Goal: Task Accomplishment & Management: Manage account settings

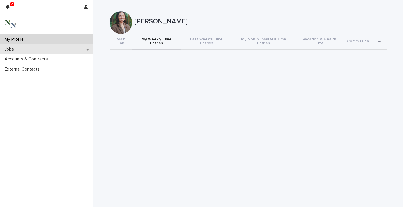
drag, startPoint x: 0, startPoint y: 0, endPoint x: 45, endPoint y: 49, distance: 66.3
click at [45, 49] on div "Jobs" at bounding box center [46, 49] width 93 height 10
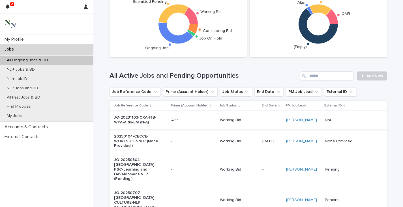
scroll to position [32, 0]
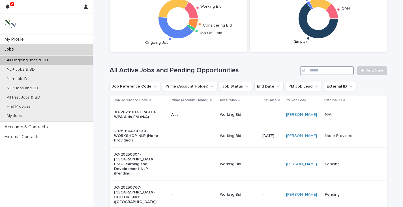
click at [316, 70] on input "Search" at bounding box center [327, 70] width 54 height 9
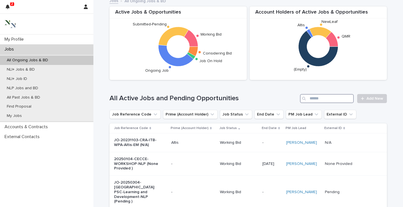
scroll to position [0, 0]
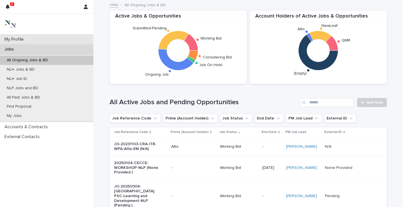
click at [29, 40] on div "My Profile" at bounding box center [46, 40] width 93 height 10
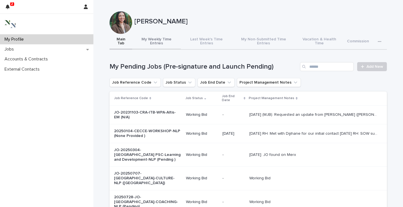
click at [148, 37] on button "My Weekly Time Entries" at bounding box center [156, 42] width 49 height 16
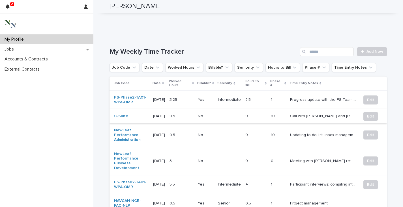
scroll to position [189, 0]
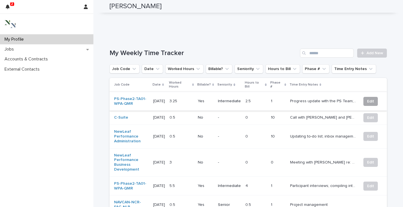
click at [367, 99] on span "Edit" at bounding box center [370, 102] width 7 height 6
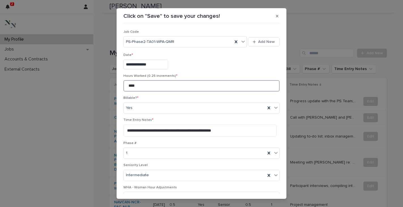
click at [126, 87] on input "****" at bounding box center [201, 85] width 156 height 11
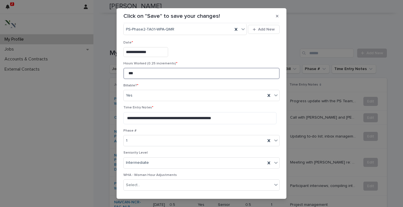
scroll to position [33, 0]
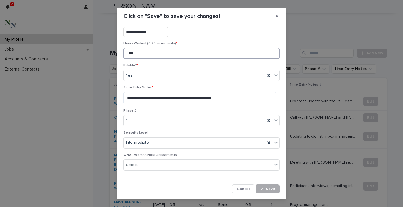
type input "***"
click at [266, 188] on span "Save" at bounding box center [270, 189] width 9 height 4
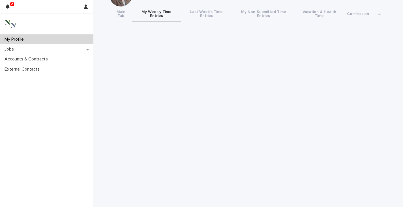
scroll to position [27, 0]
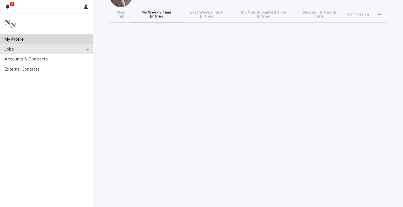
click at [34, 51] on div "Jobs" at bounding box center [46, 49] width 93 height 10
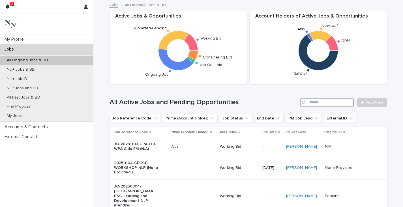
click at [315, 104] on input "Search" at bounding box center [327, 102] width 54 height 9
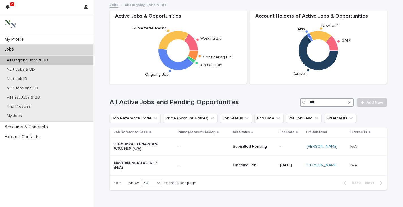
type input "***"
click at [132, 163] on p "NAVCAN-NCR-FAC-NLP (N/A)" at bounding box center [137, 166] width 47 height 10
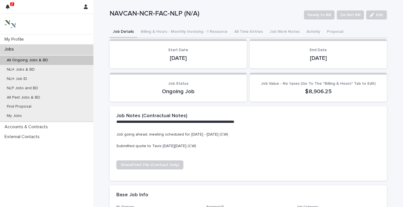
scroll to position [7, 0]
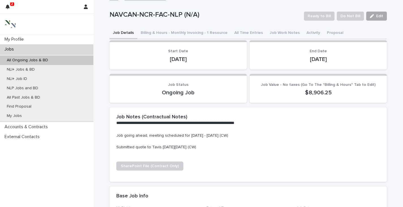
click at [378, 15] on span "Edit" at bounding box center [379, 16] width 7 height 4
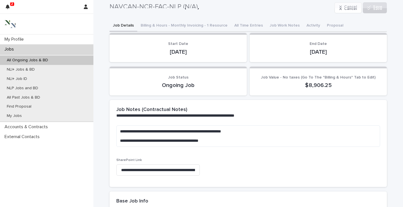
scroll to position [7, 0]
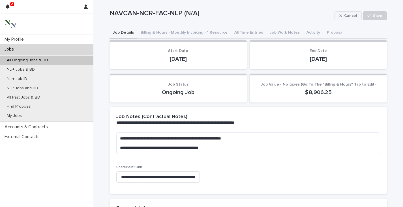
click at [342, 14] on div "button" at bounding box center [341, 16] width 5 height 4
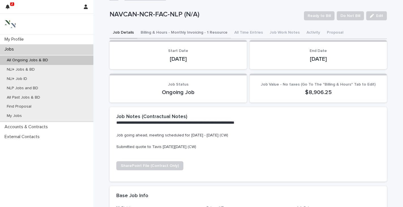
click at [179, 31] on button "Billing & Hours - Monthly Invoicing - 1 Resource" at bounding box center [184, 33] width 94 height 12
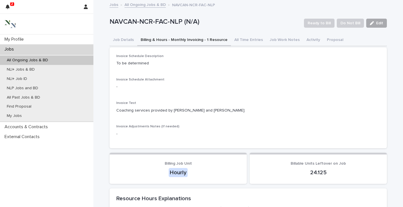
click at [376, 21] on span "Edit" at bounding box center [379, 23] width 7 height 4
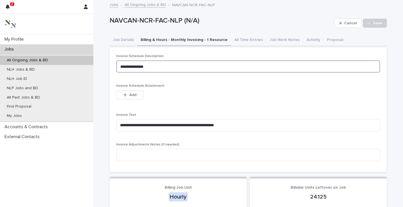
click at [155, 66] on textarea "**********" at bounding box center [248, 67] width 264 height 12
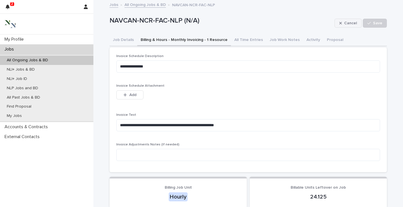
click at [344, 23] on span "Cancel" at bounding box center [350, 23] width 13 height 4
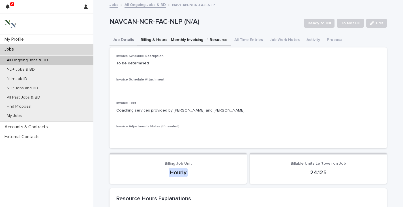
click at [119, 39] on button "Job Details" at bounding box center [123, 41] width 28 height 12
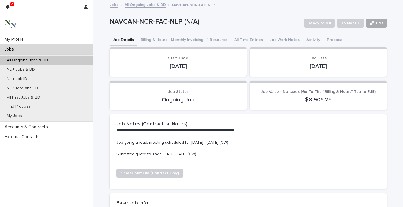
click at [370, 24] on icon "button" at bounding box center [372, 23] width 4 height 4
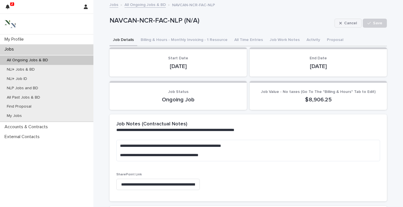
click at [344, 23] on span "Cancel" at bounding box center [350, 23] width 13 height 4
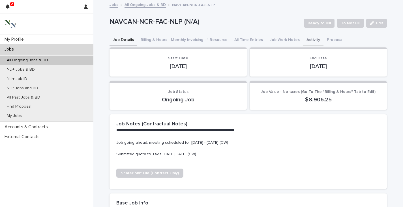
click at [305, 39] on button "Activity" at bounding box center [313, 41] width 20 height 12
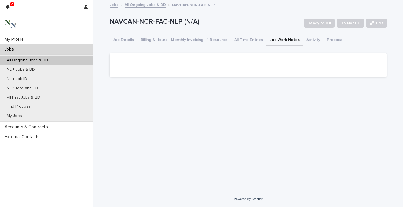
click at [282, 39] on button "Job Work Notes" at bounding box center [284, 41] width 37 height 12
click at [253, 40] on button "All Time Entries" at bounding box center [248, 41] width 35 height 12
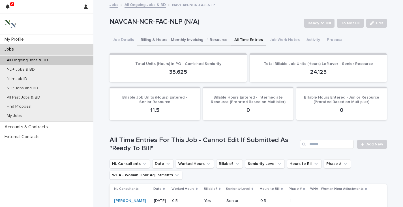
click at [201, 41] on button "Billing & Hours - Monthly Invoicing - 1 Resource" at bounding box center [184, 41] width 94 height 12
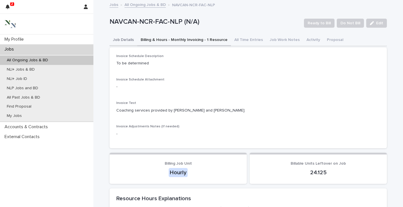
click at [122, 40] on button "Job Details" at bounding box center [123, 41] width 28 height 12
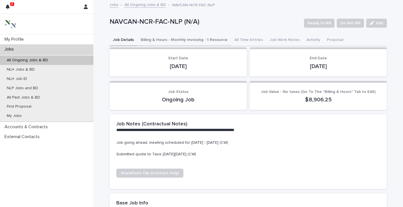
click at [195, 40] on button "Billing & Hours - Monthly Invoicing - 1 Resource" at bounding box center [184, 41] width 94 height 12
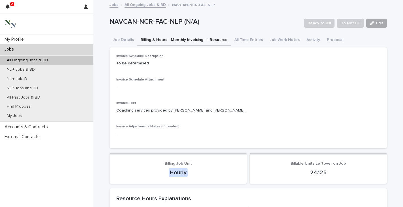
click at [374, 21] on button "Edit" at bounding box center [376, 23] width 21 height 9
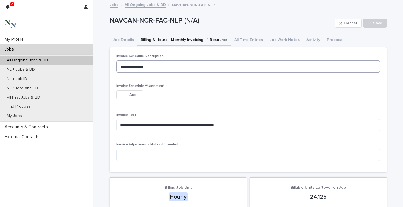
click at [178, 68] on textarea "**********" at bounding box center [248, 67] width 264 height 12
click at [133, 65] on textarea "**********" at bounding box center [248, 67] width 264 height 12
drag, startPoint x: 159, startPoint y: 68, endPoint x: 86, endPoint y: 68, distance: 72.7
type textarea "*******"
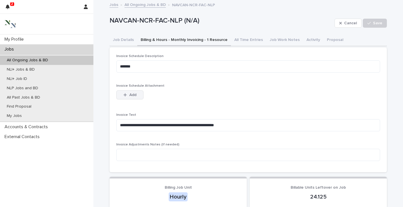
click at [132, 94] on span "Add" at bounding box center [132, 95] width 7 height 4
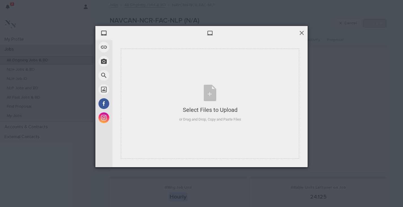
click at [301, 32] on span at bounding box center [301, 33] width 6 height 6
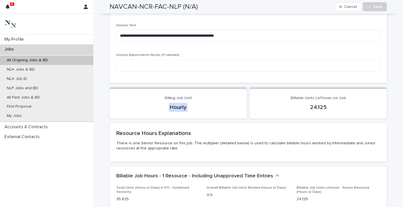
scroll to position [103, 0]
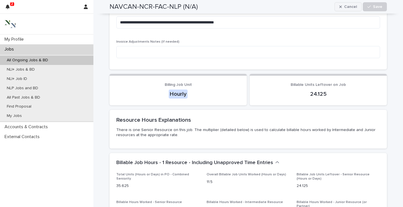
click at [349, 6] on span "Cancel" at bounding box center [350, 7] width 13 height 4
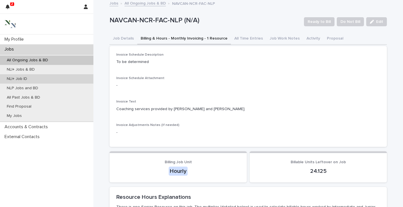
scroll to position [2, 0]
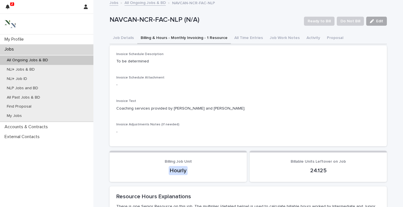
click at [376, 20] on span "Edit" at bounding box center [379, 21] width 7 height 4
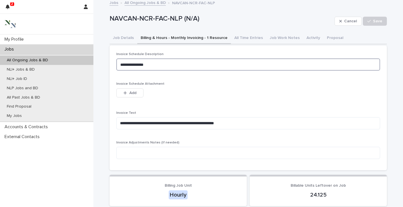
drag, startPoint x: 167, startPoint y: 65, endPoint x: 65, endPoint y: 65, distance: 101.3
paste textarea "**********"
type textarea "**********"
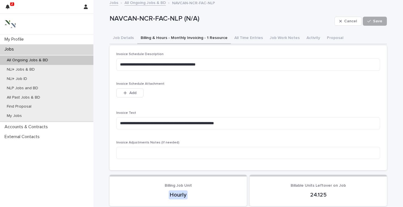
click at [373, 23] on span "Save" at bounding box center [377, 21] width 9 height 4
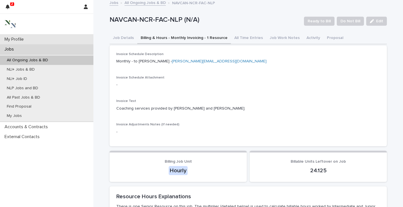
click at [19, 38] on p "My Profile" at bounding box center [15, 39] width 26 height 5
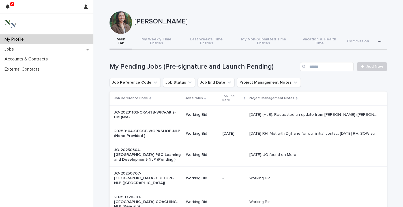
click at [47, 40] on div "My Profile" at bounding box center [46, 40] width 93 height 10
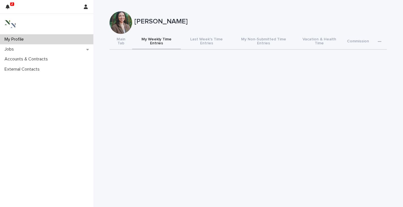
click at [153, 38] on button "My Weekly Time Entries" at bounding box center [156, 42] width 49 height 16
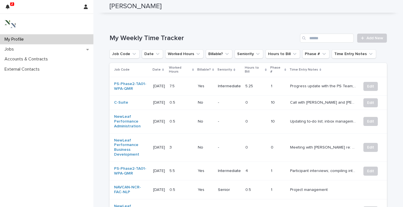
scroll to position [203, 0]
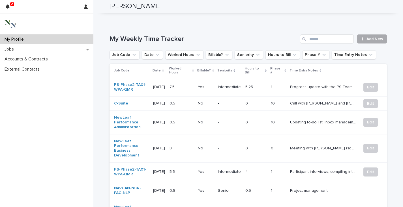
click at [373, 37] on link "Add New" at bounding box center [372, 39] width 30 height 9
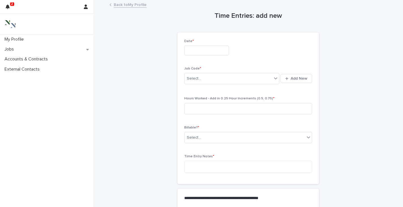
click at [201, 47] on input "text" at bounding box center [206, 51] width 45 height 10
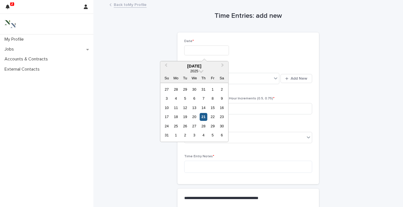
click at [204, 117] on div "21" at bounding box center [203, 117] width 8 height 8
type input "**********"
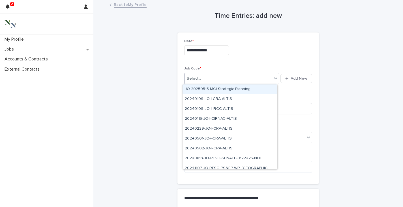
click at [196, 76] on div "Select..." at bounding box center [194, 79] width 14 height 6
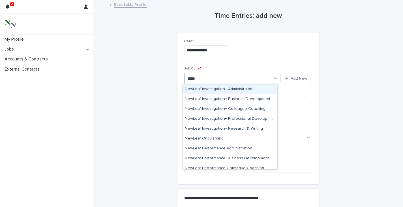
type input "******"
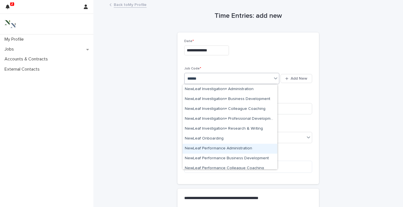
click at [202, 148] on div "NewLeaf Performance Administration" at bounding box center [229, 149] width 95 height 10
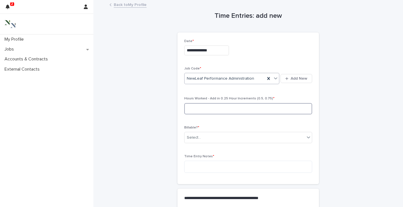
click at [194, 110] on input at bounding box center [248, 108] width 128 height 11
type input "***"
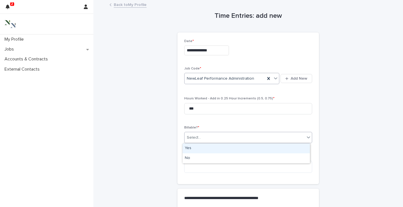
click at [204, 139] on div "Select..." at bounding box center [244, 137] width 120 height 9
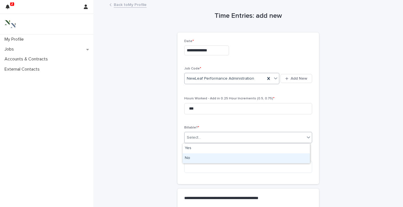
click at [190, 158] on div "No" at bounding box center [245, 159] width 127 height 10
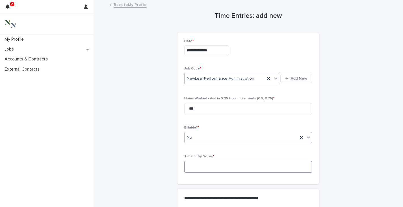
click at [189, 169] on textarea at bounding box center [248, 167] width 128 height 12
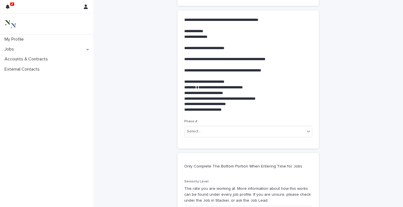
scroll to position [194, 0]
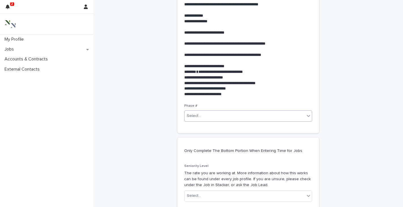
type textarea "*****"
click at [195, 116] on div "Select..." at bounding box center [194, 116] width 14 height 6
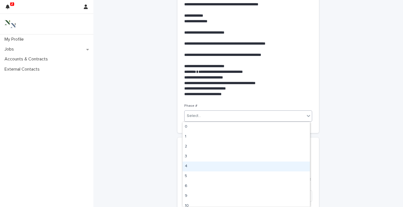
scroll to position [4, 0]
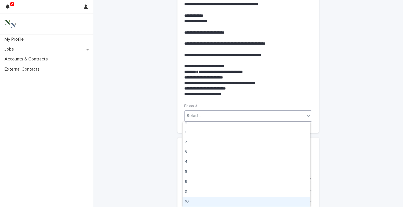
click at [188, 203] on div "10" at bounding box center [245, 202] width 127 height 10
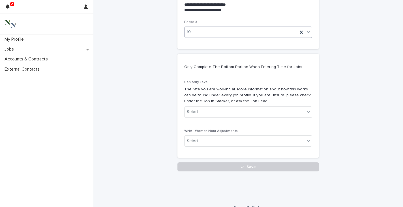
scroll to position [287, 0]
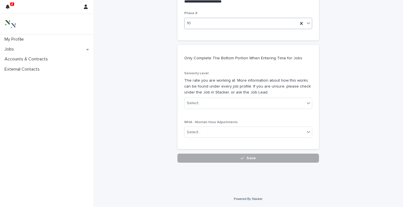
click at [207, 159] on button "Save" at bounding box center [247, 158] width 141 height 9
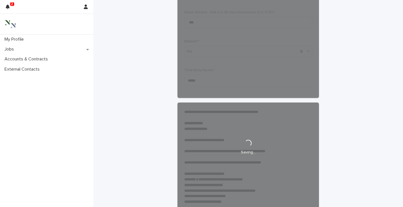
scroll to position [85, 0]
